Goal: Task Accomplishment & Management: Manage account settings

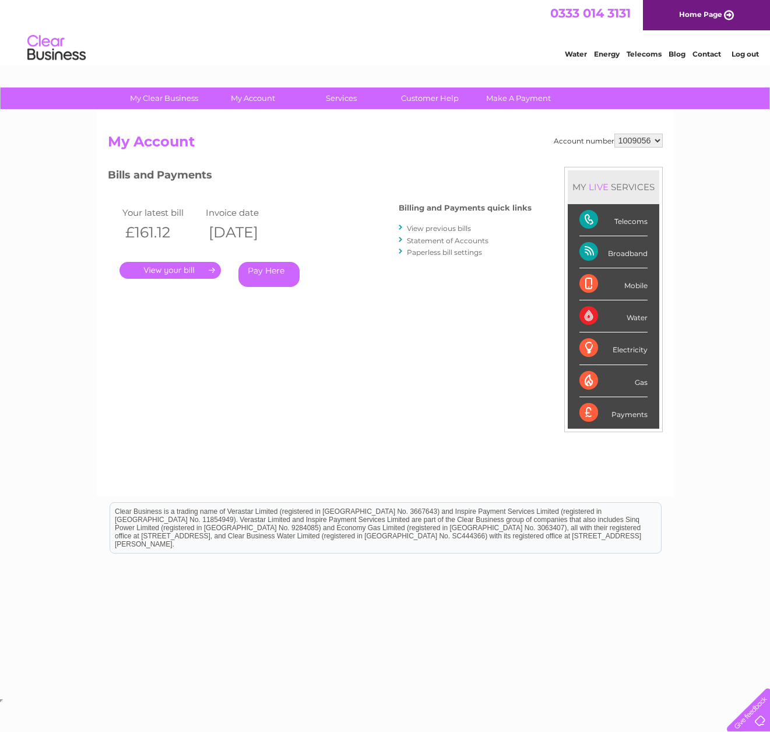
click at [167, 269] on link "." at bounding box center [170, 270] width 101 height 17
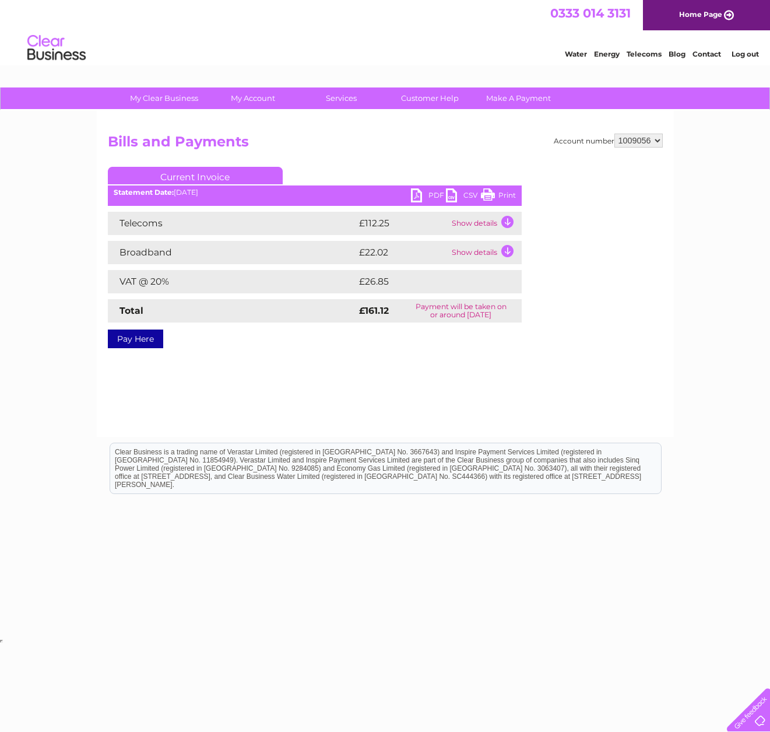
click at [418, 194] on link "PDF" at bounding box center [428, 196] width 35 height 17
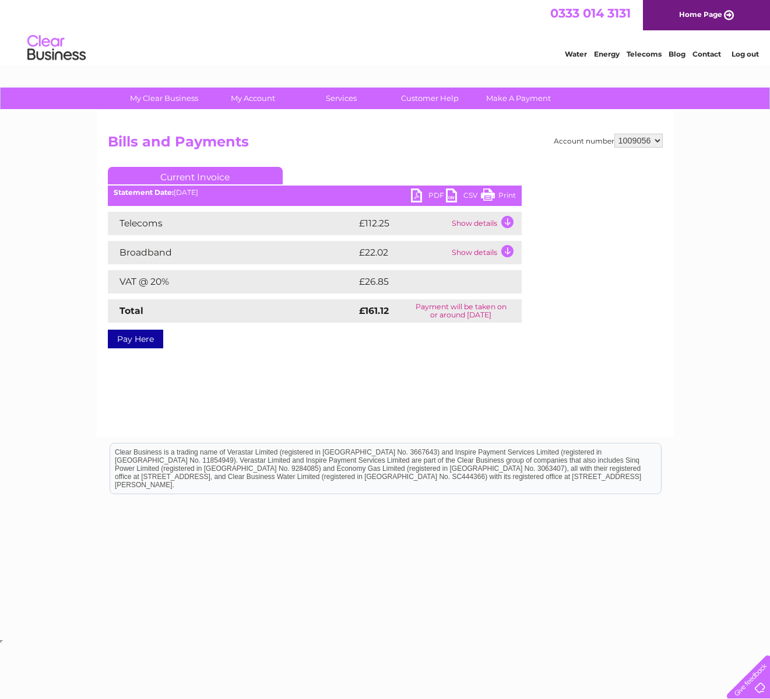
click at [744, 54] on link "Log out" at bounding box center [745, 54] width 27 height 9
